Goal: Task Accomplishment & Management: Complete application form

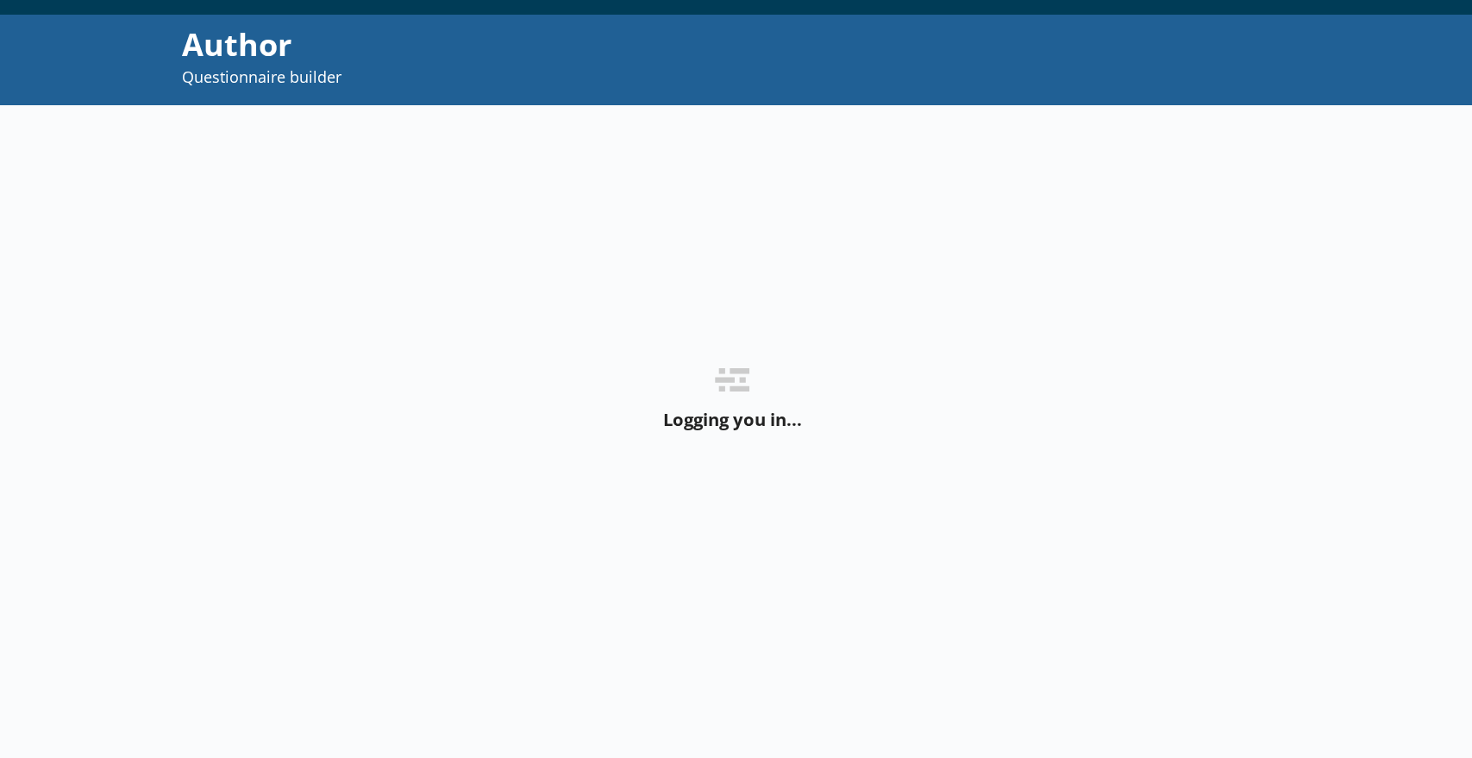
scroll to position [138, 0]
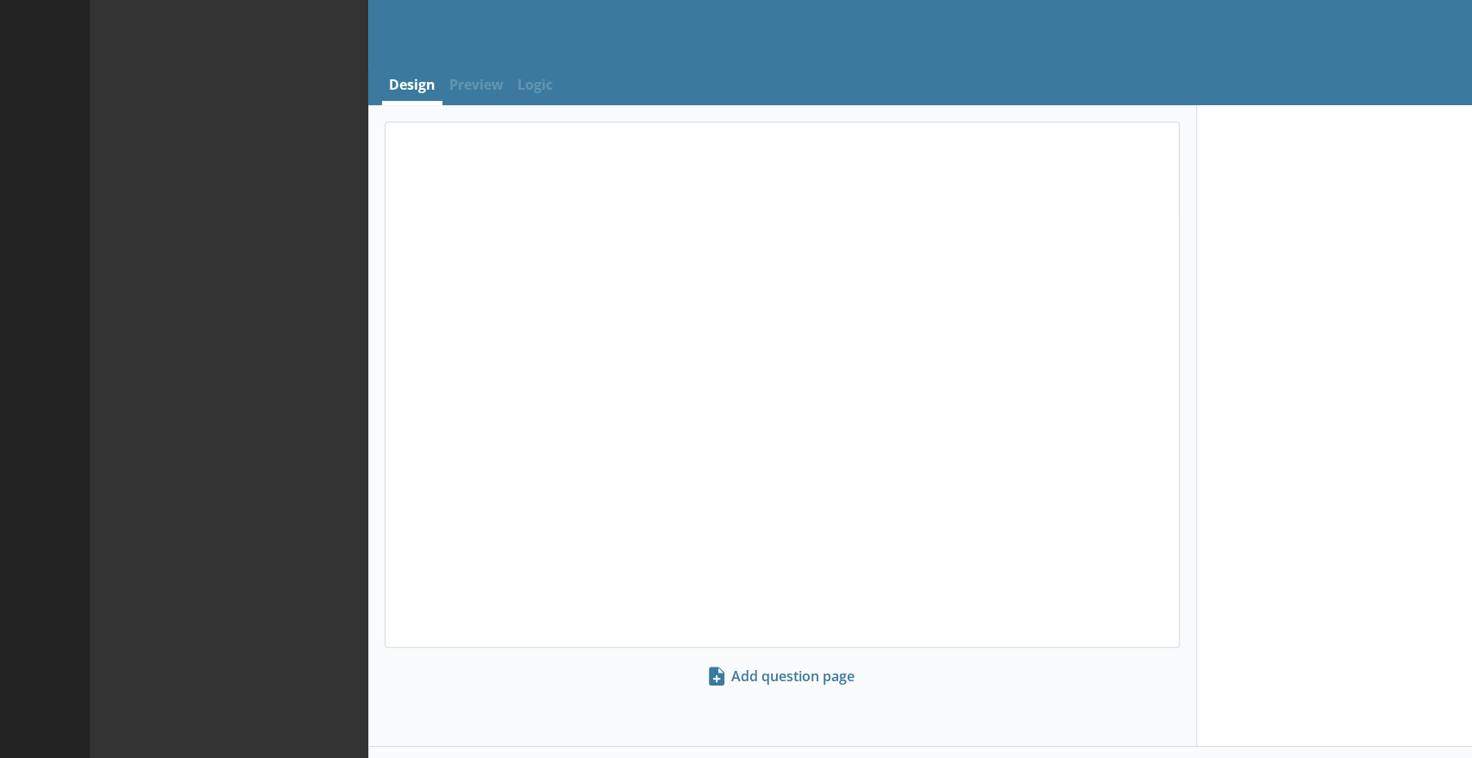
select select "ref_p_end_date"
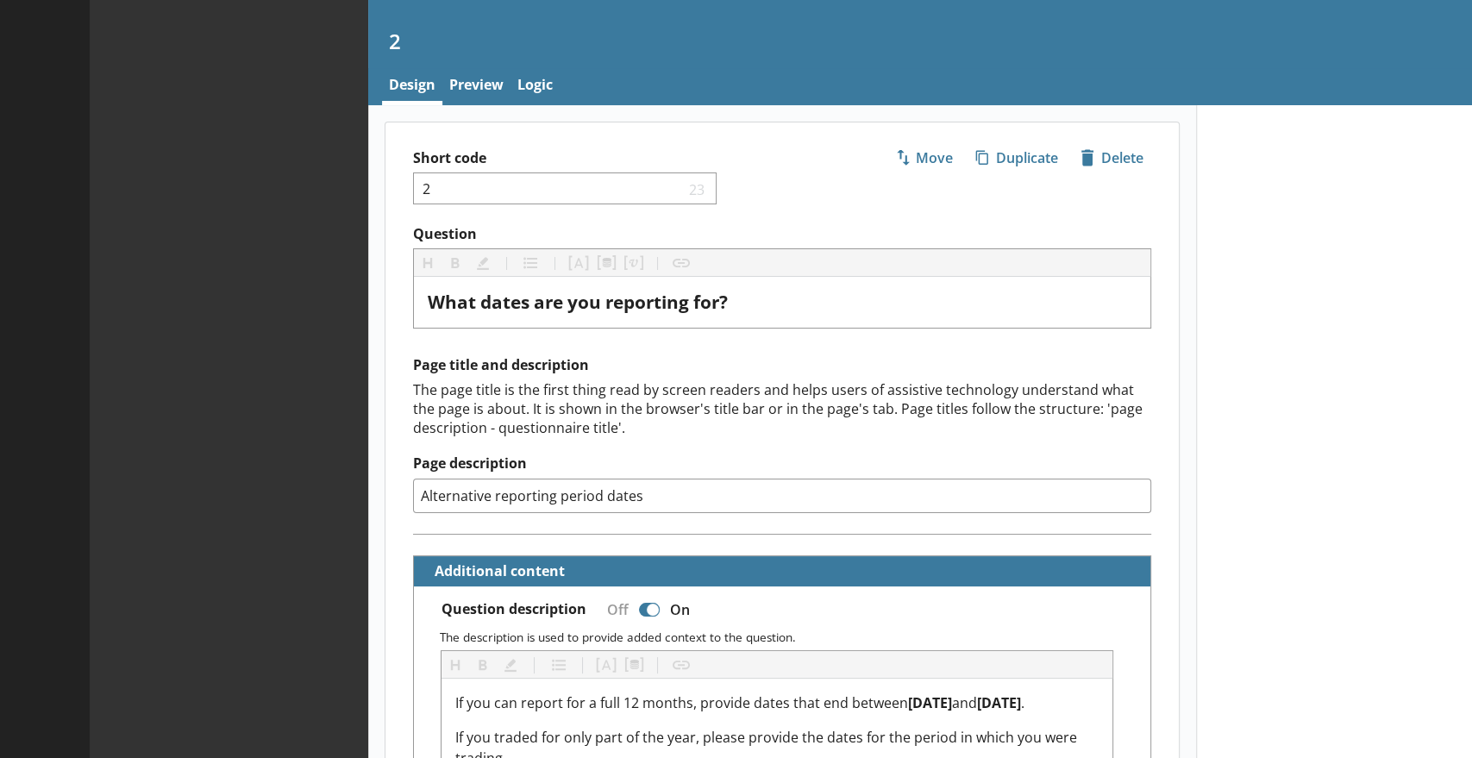
type textarea "x"
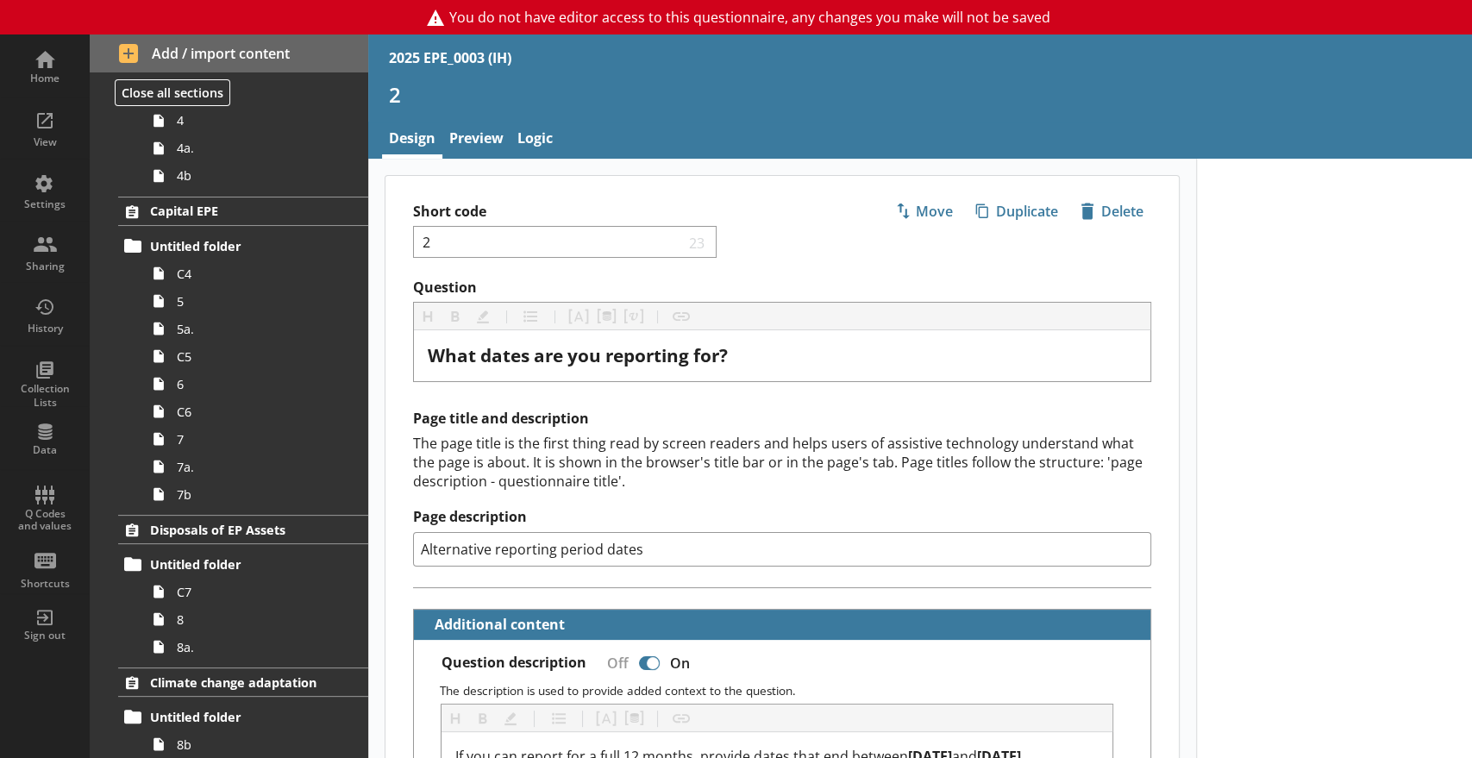
scroll to position [457, 0]
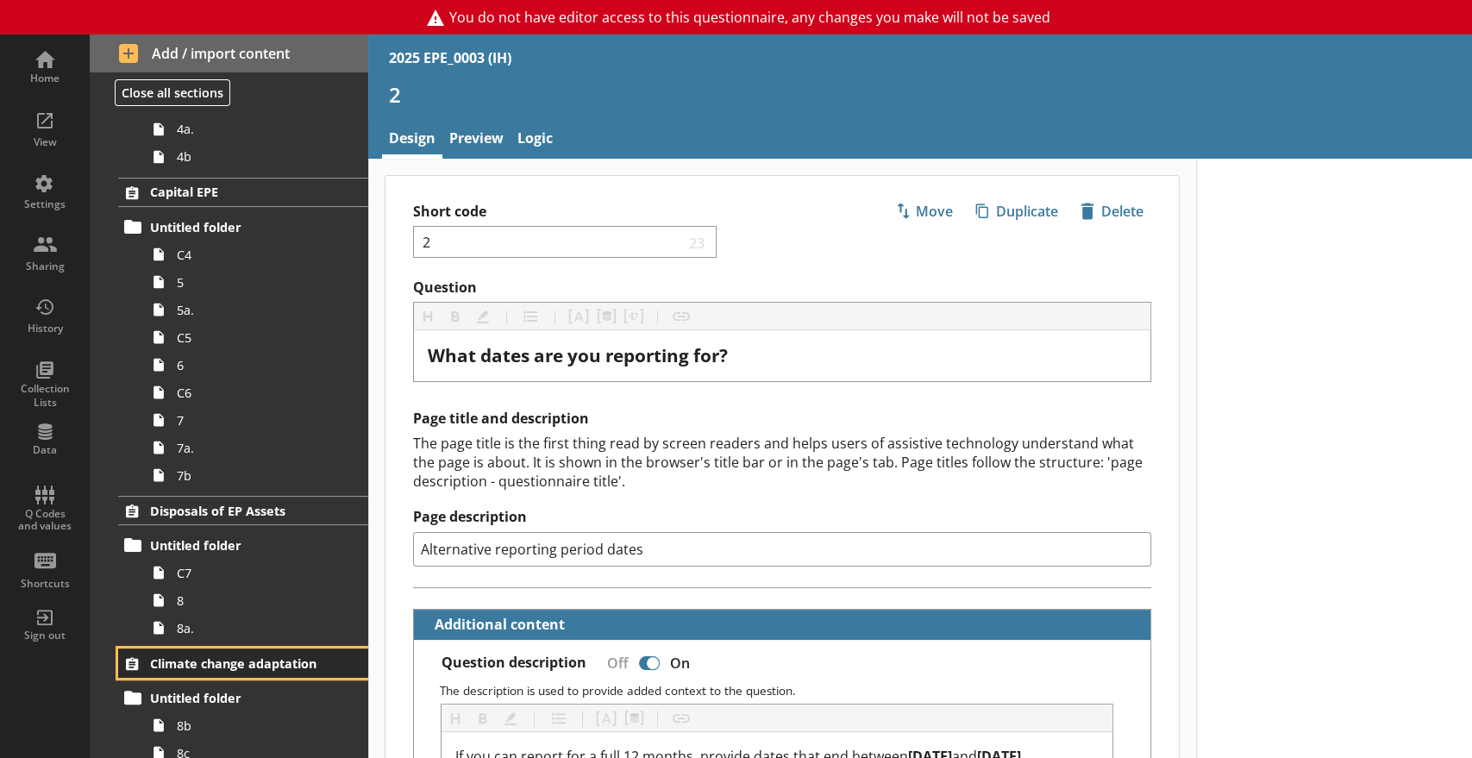
click at [264, 664] on span "Climate change adaptation" at bounding box center [239, 663] width 178 height 16
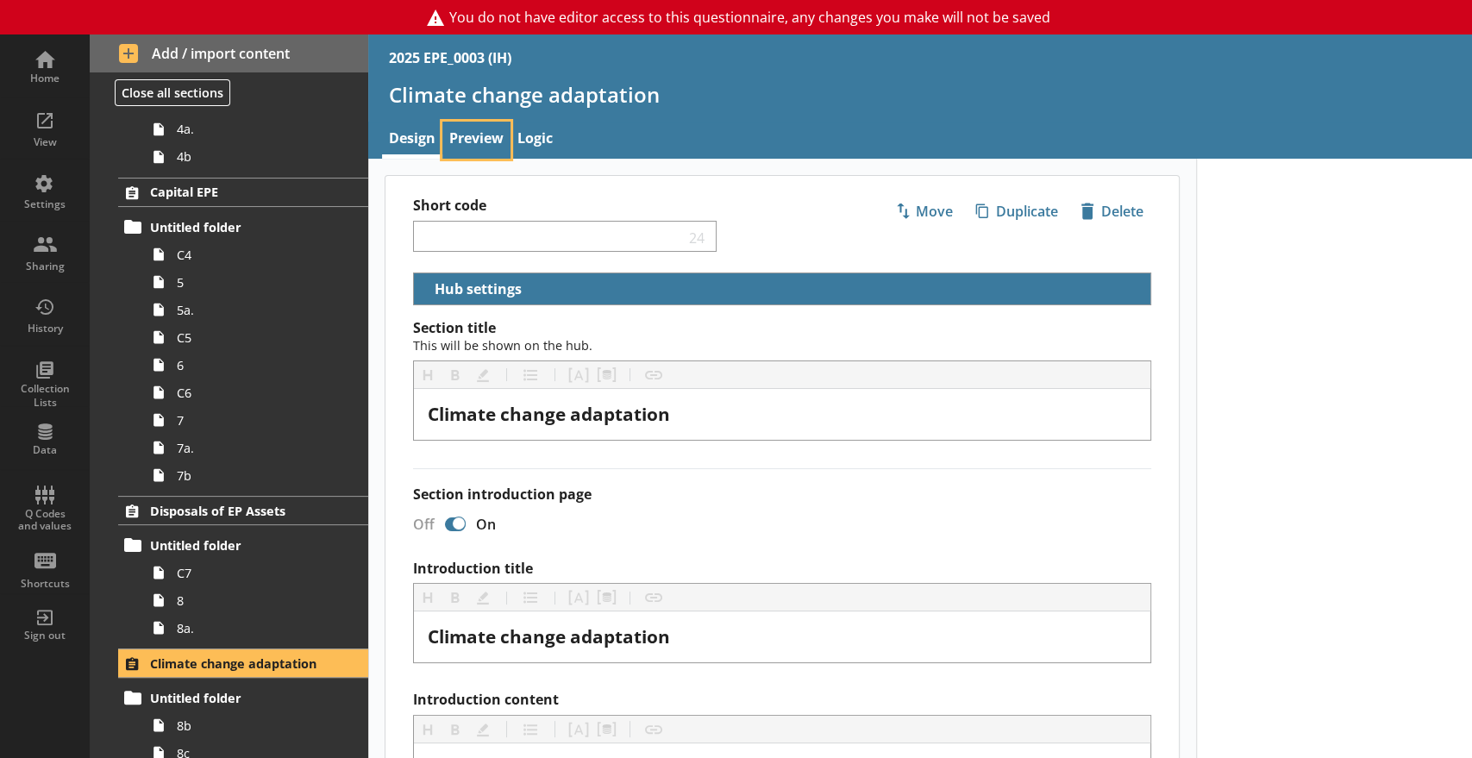
click at [475, 137] on link "Preview" at bounding box center [476, 140] width 68 height 37
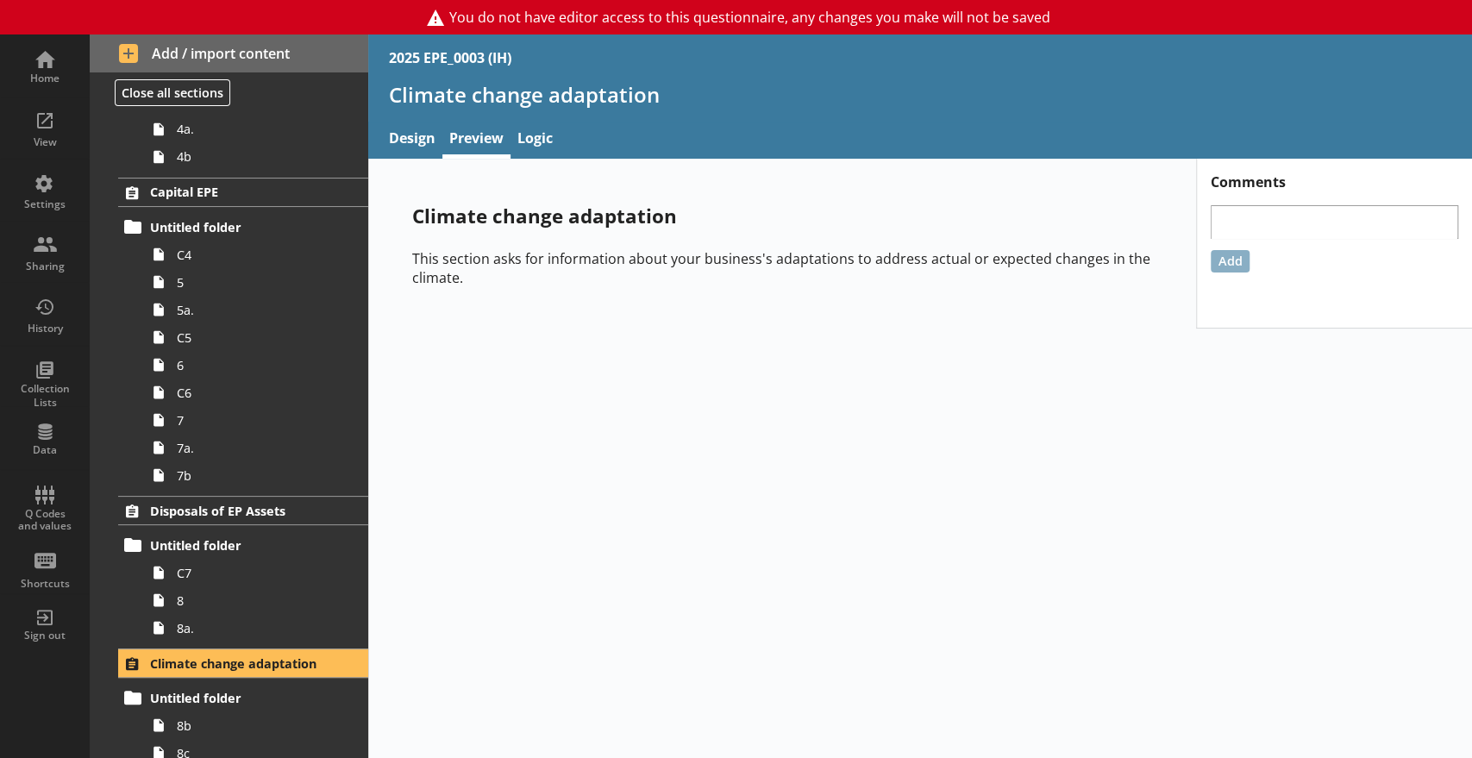
click at [931, 264] on p "This section asks for information about your business's adaptations to address …" at bounding box center [782, 268] width 740 height 38
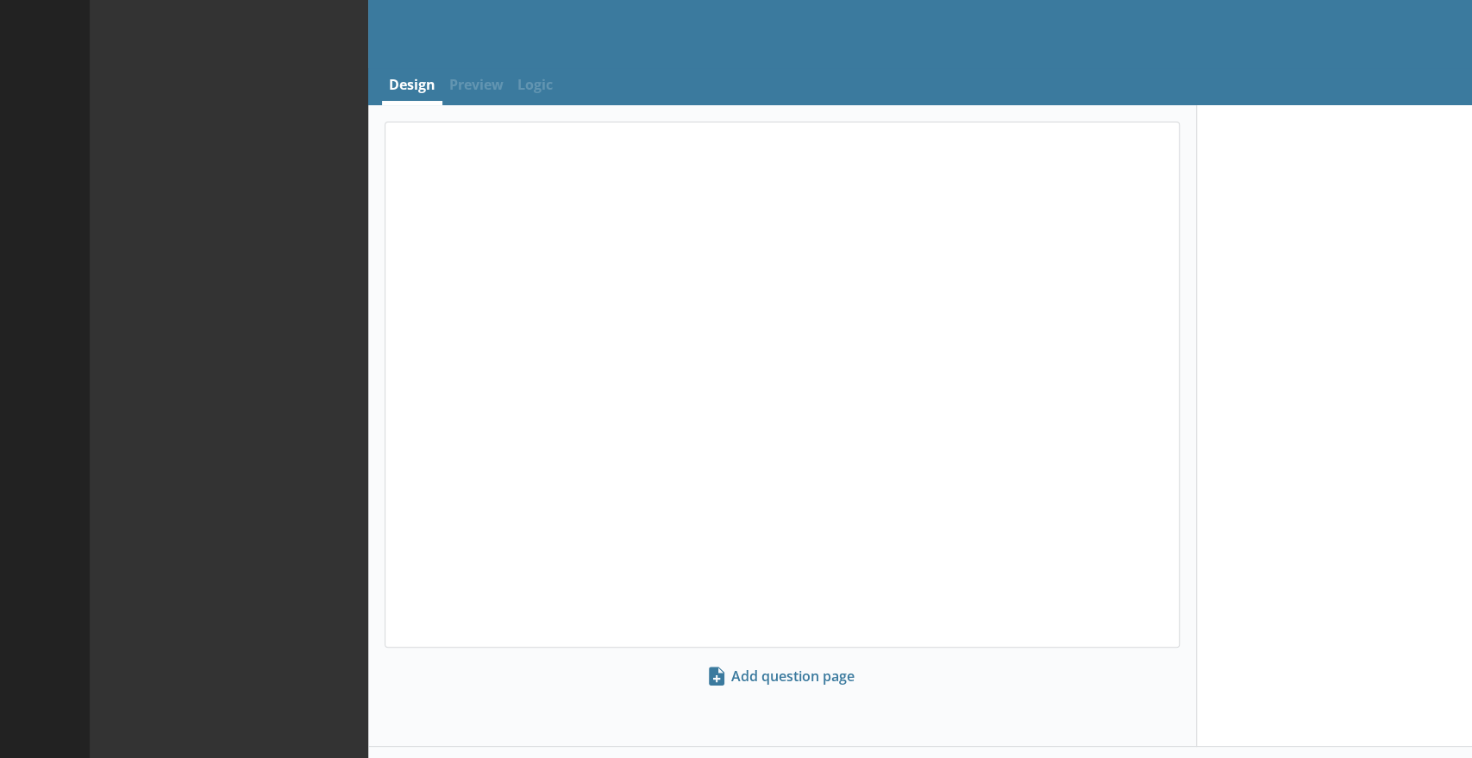
select select "ref_p_end_date"
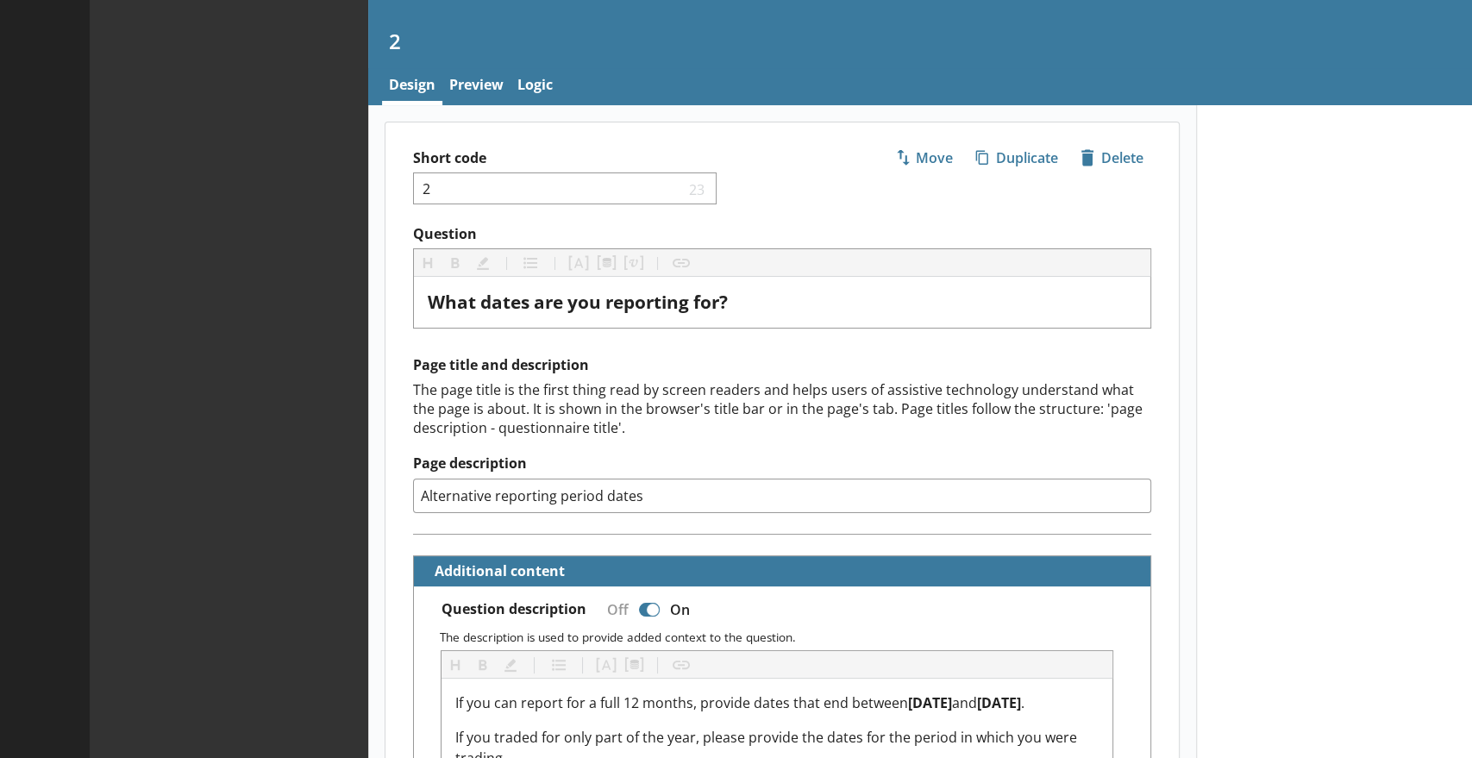
type textarea "x"
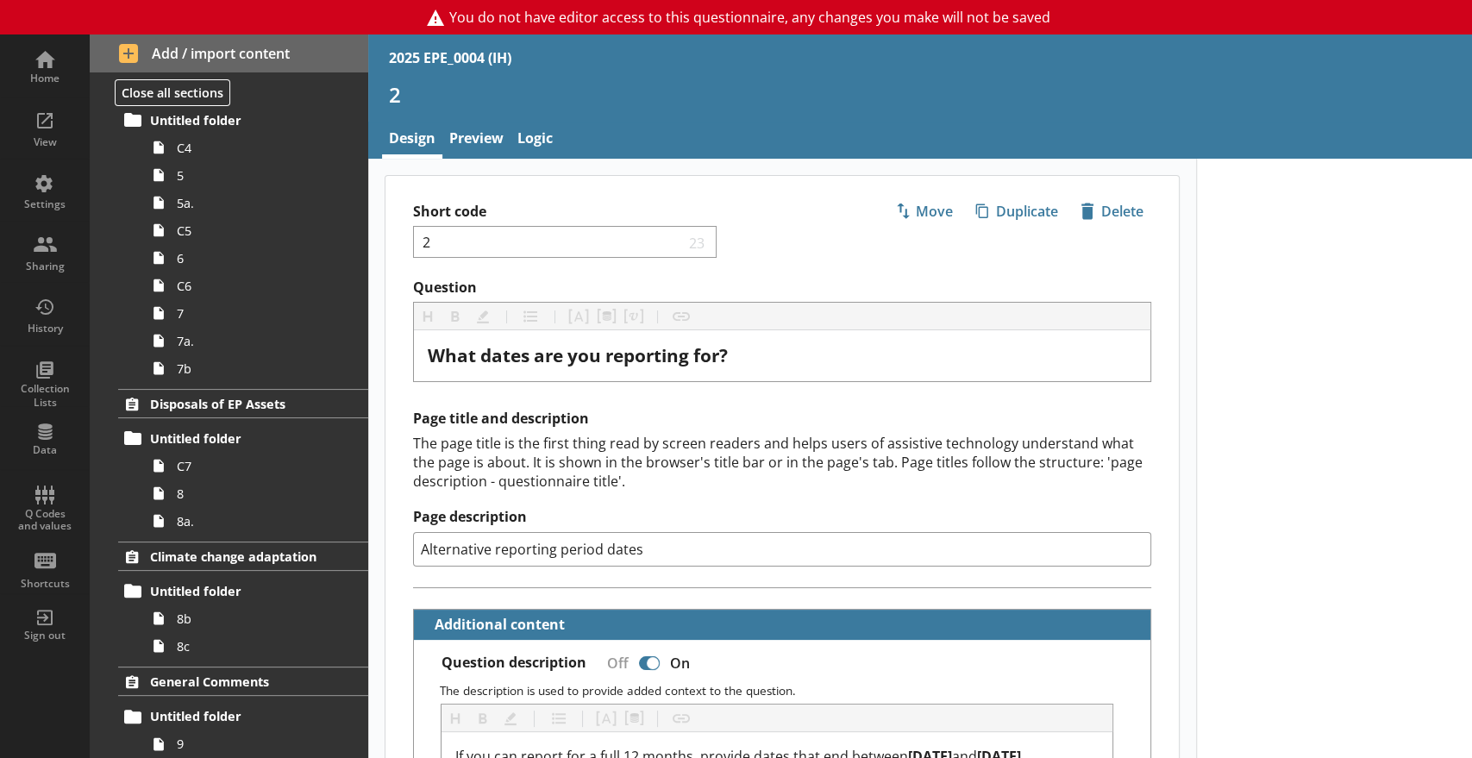
scroll to position [605, 0]
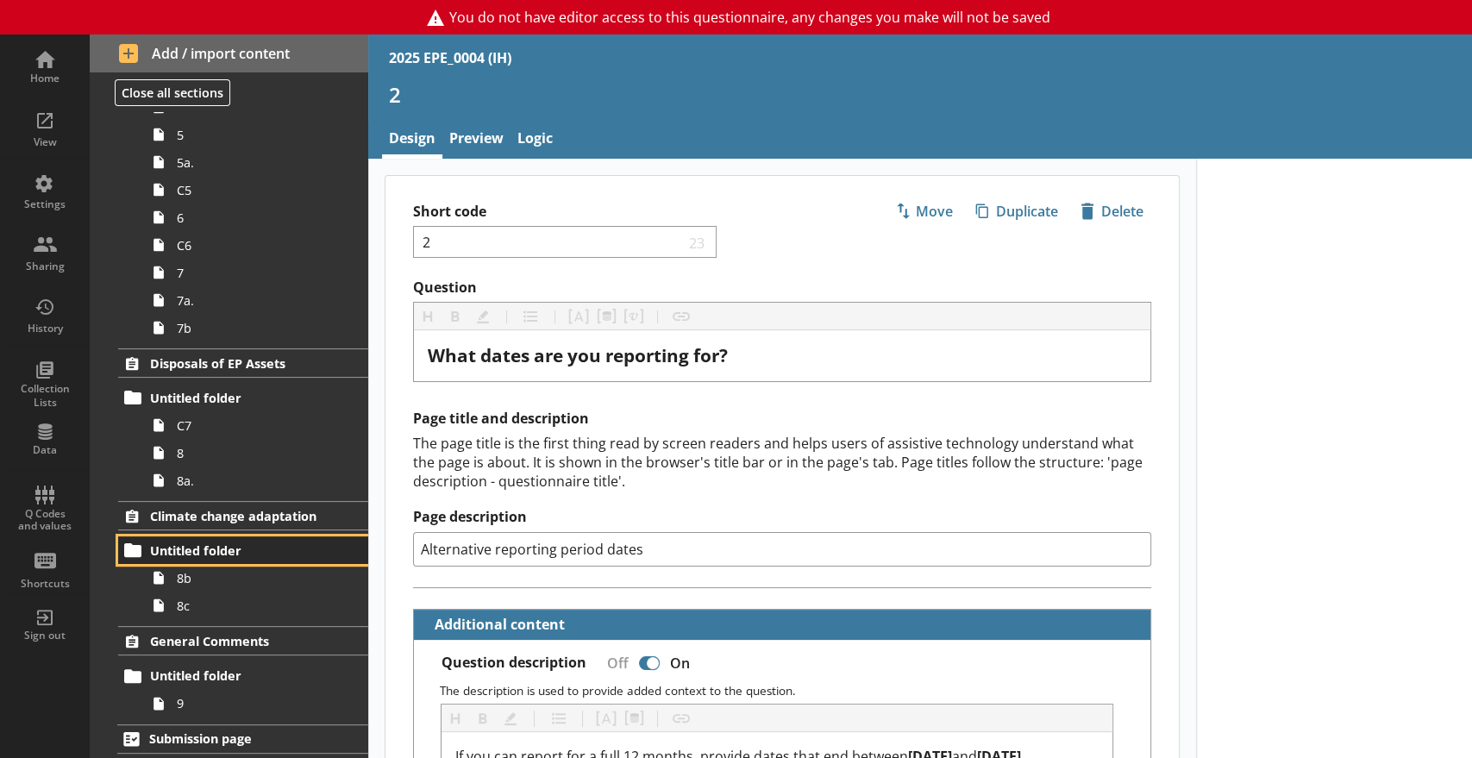
click at [263, 542] on span "Untitled folder" at bounding box center [239, 550] width 178 height 16
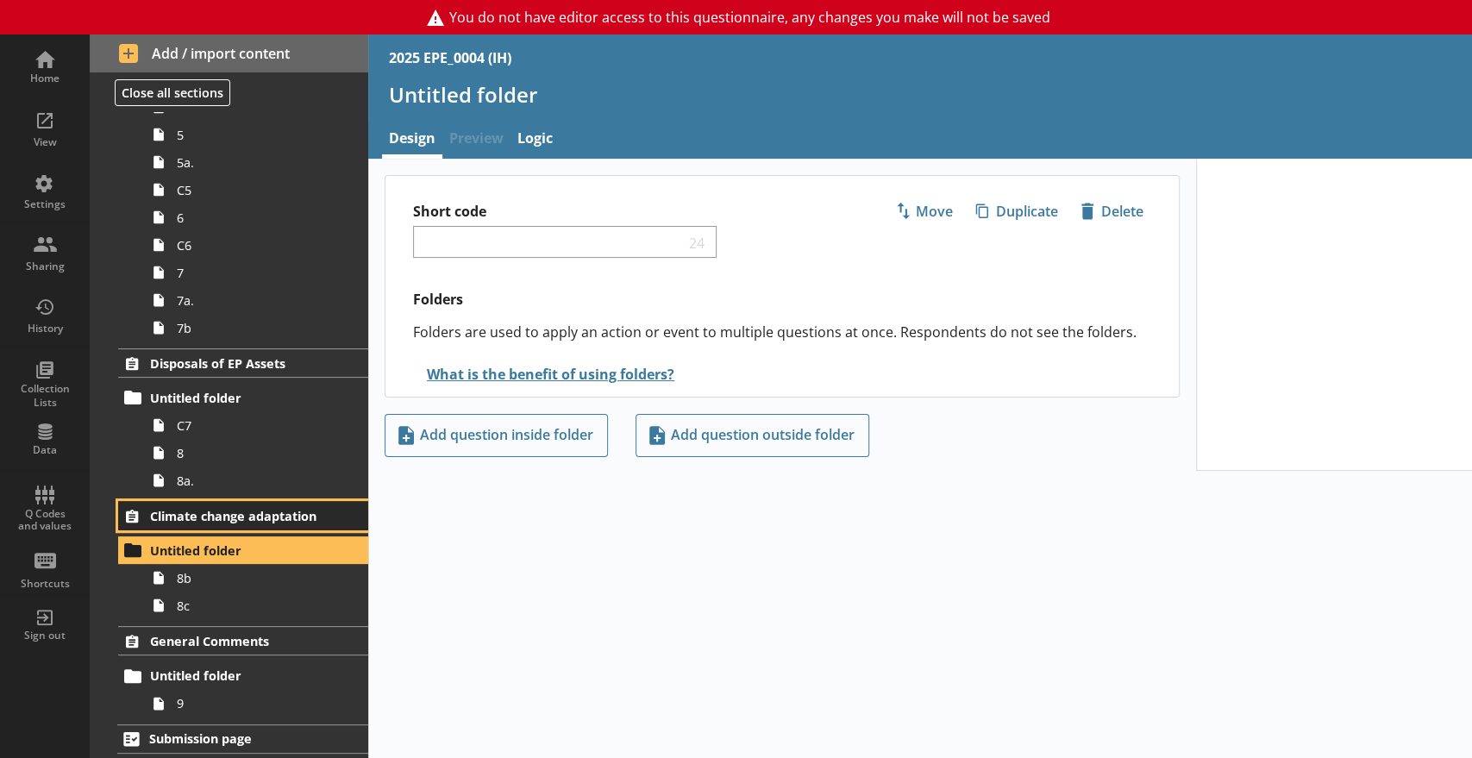
click at [233, 518] on span "Climate change adaptation" at bounding box center [239, 516] width 178 height 16
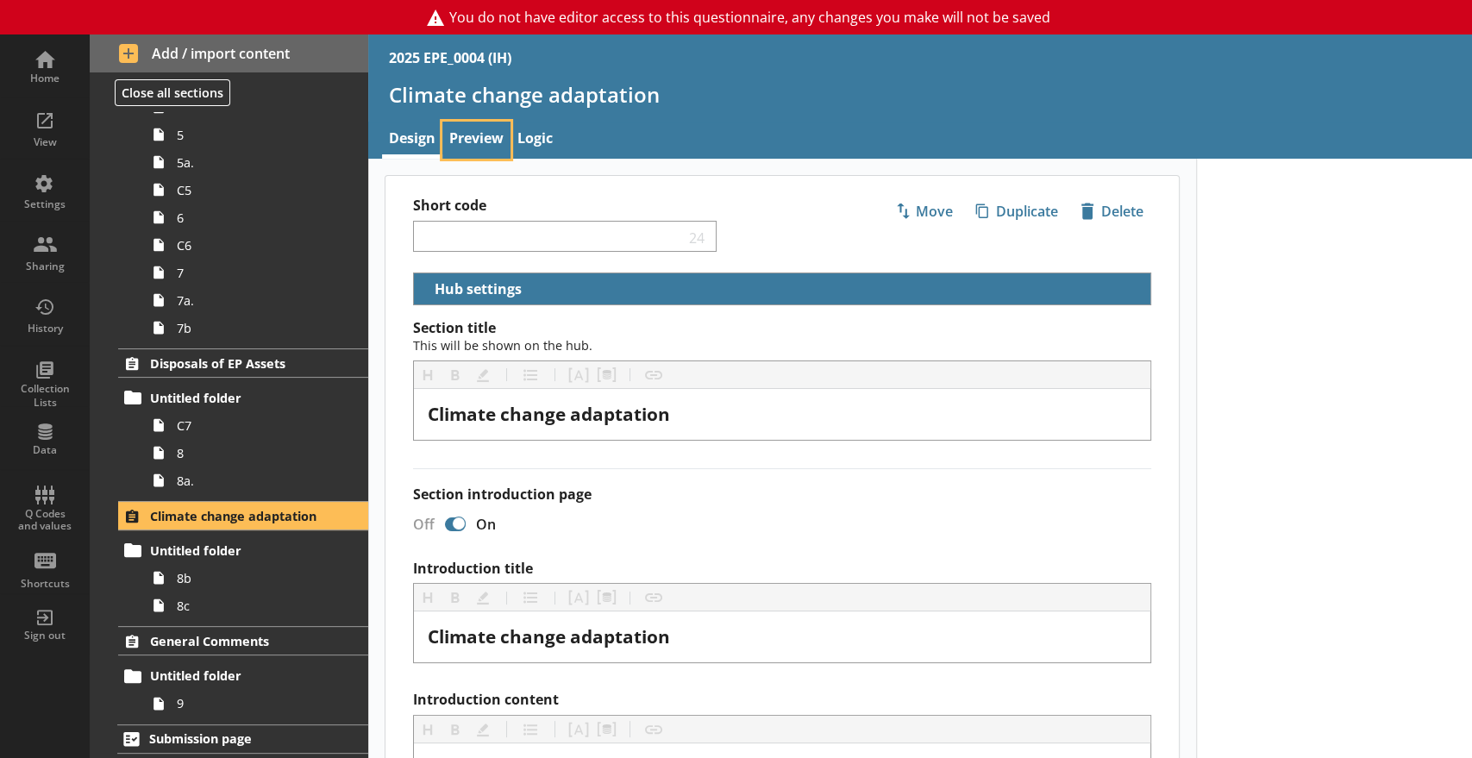
click at [476, 138] on link "Preview" at bounding box center [476, 140] width 68 height 37
